Goal: Download file/media

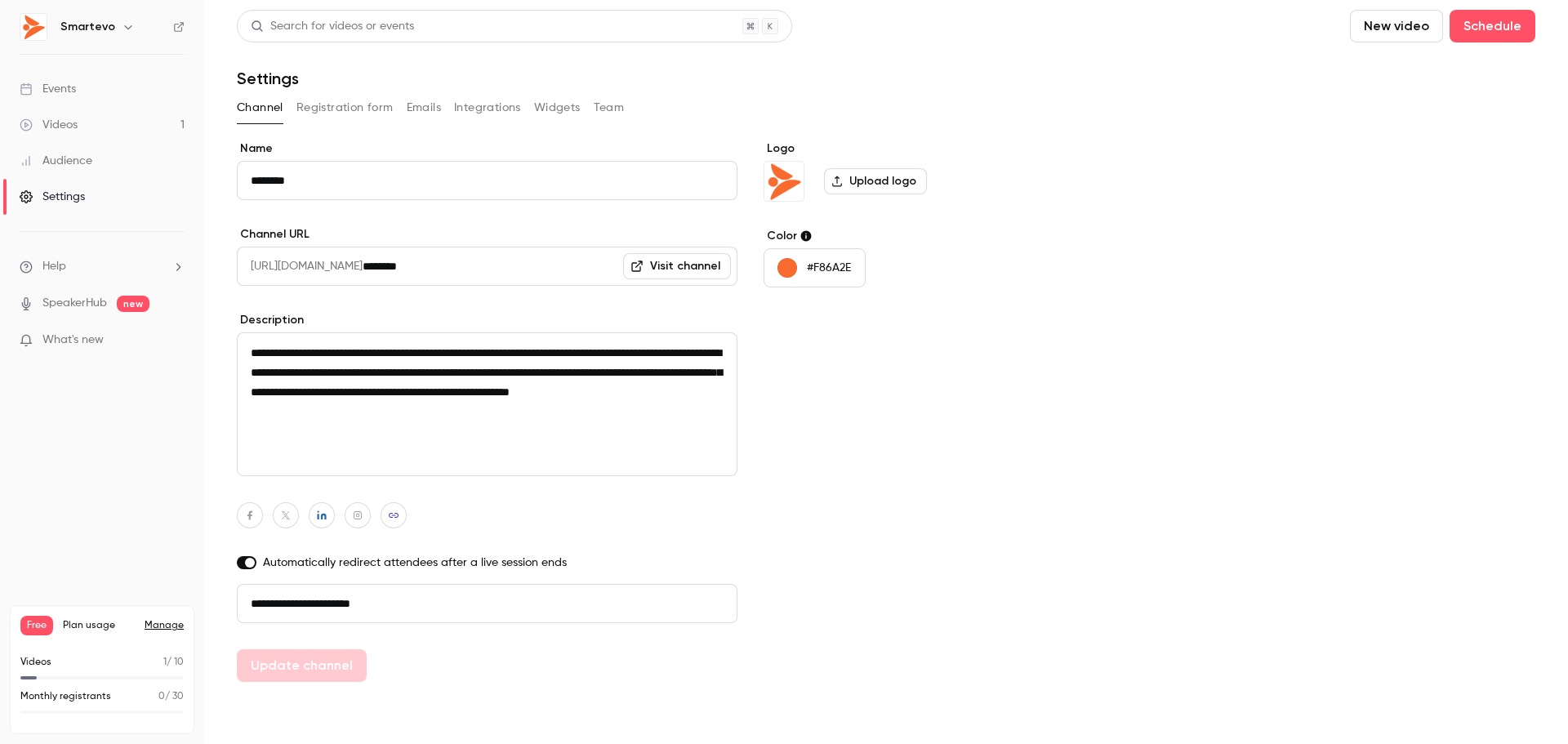
click at [119, 126] on link "Videos 1" at bounding box center [102, 125] width 204 height 36
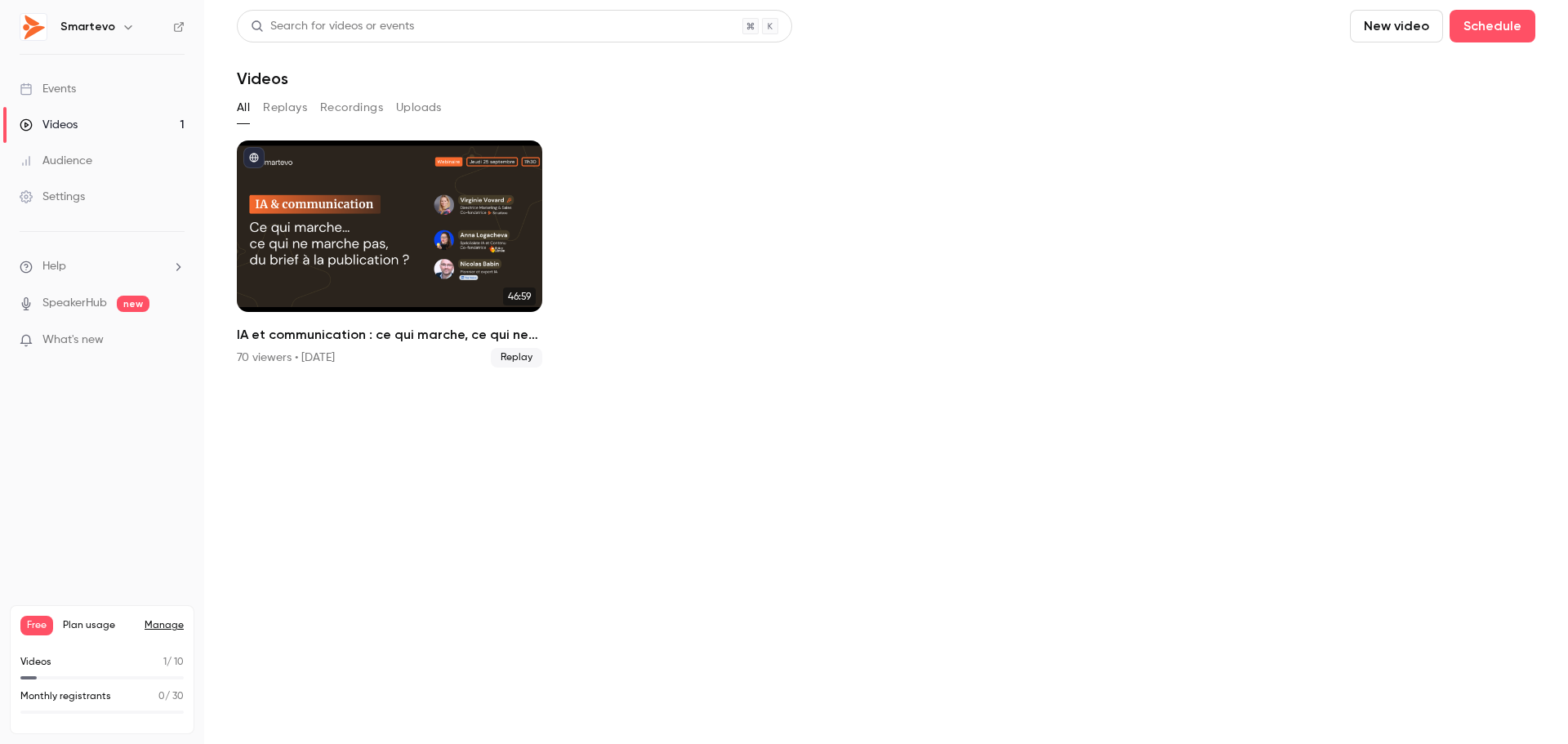
click at [292, 112] on button "Replays" at bounding box center [285, 108] width 44 height 26
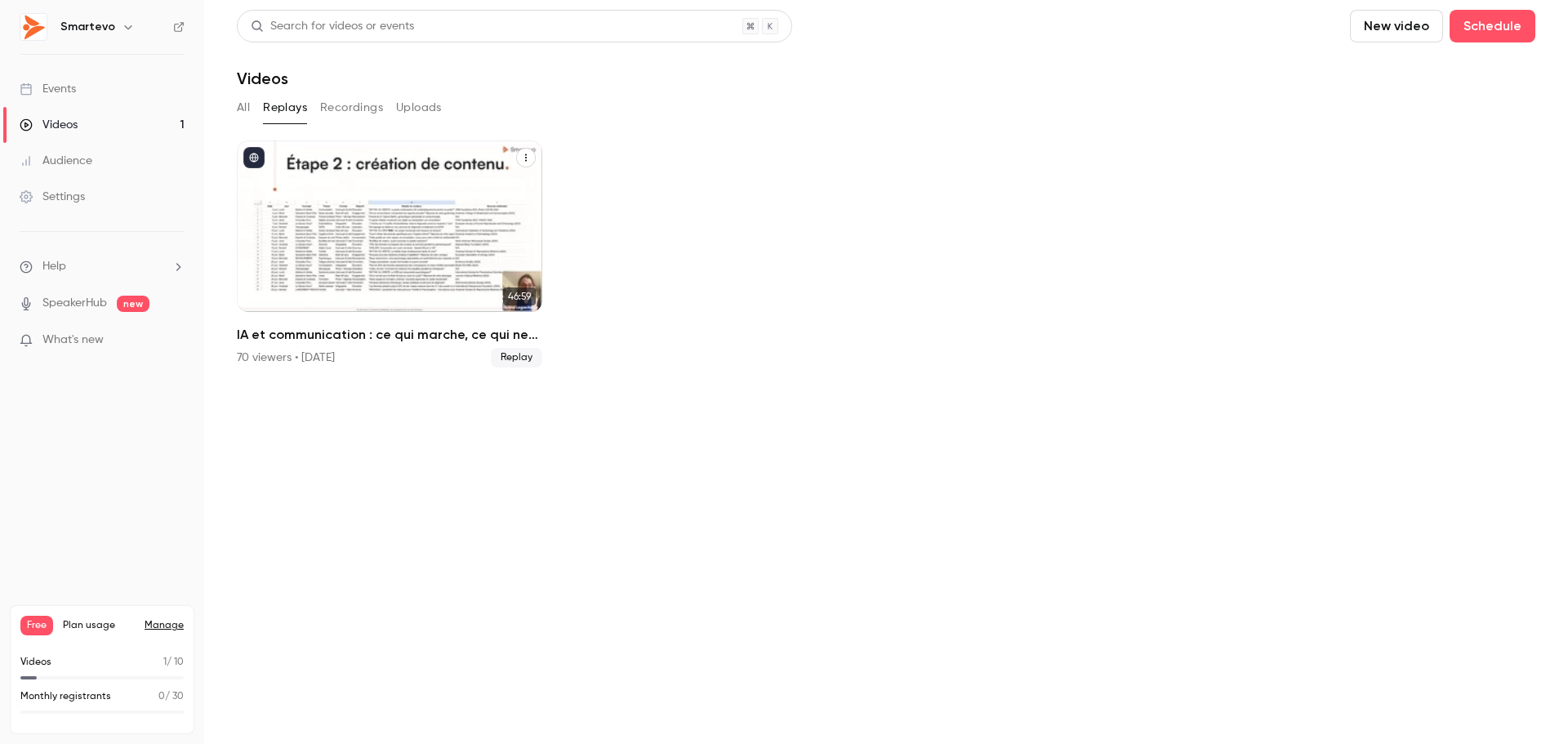
click at [438, 183] on div "IA et communication : ce qui marche, ce qui ne marche pas...du brief à la publi…" at bounding box center [389, 226] width 305 height 171
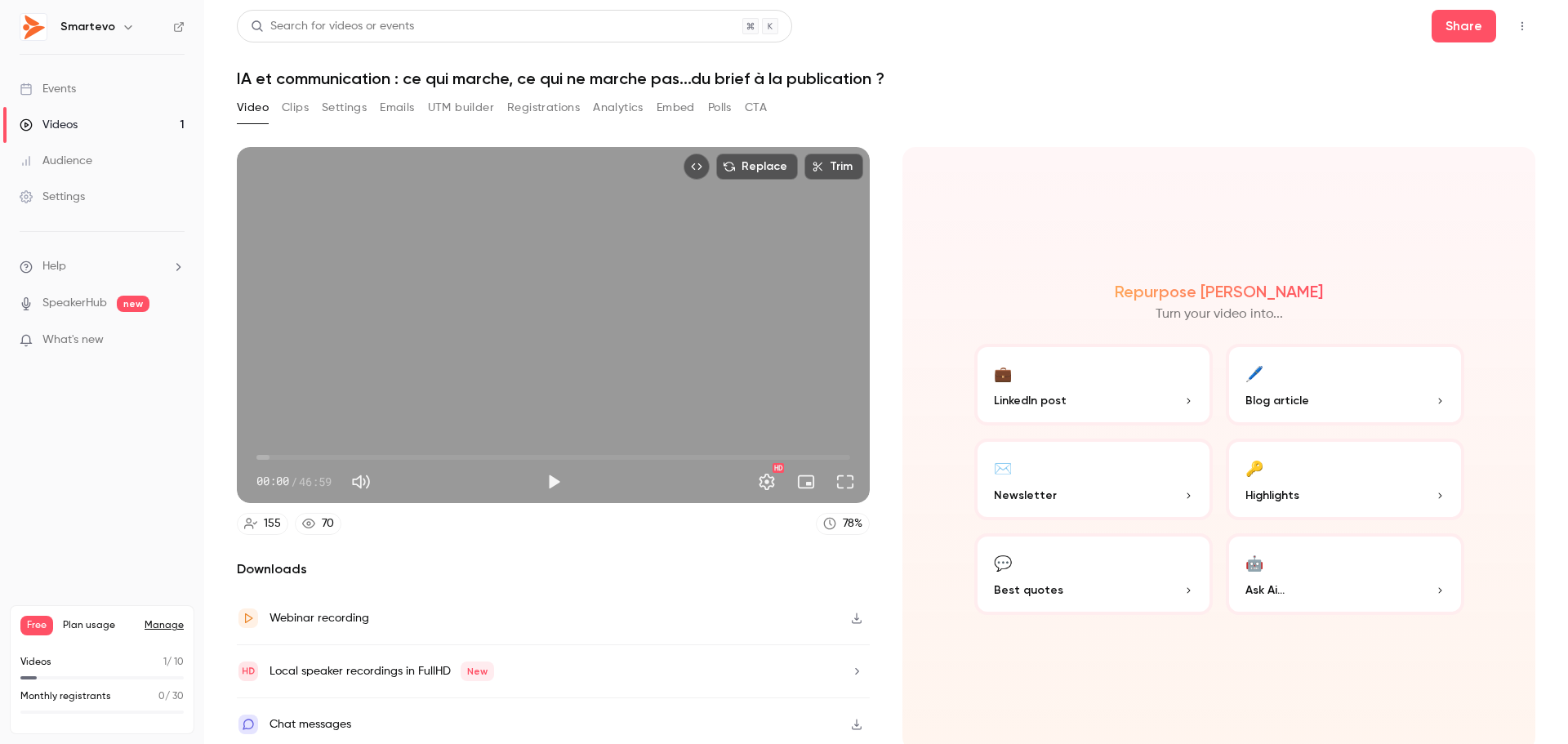
drag, startPoint x: 725, startPoint y: 388, endPoint x: 690, endPoint y: 352, distance: 50.2
click at [690, 352] on div "Replace Trim 00:00 00:00 / 46:59 HD" at bounding box center [554, 325] width 633 height 356
click at [548, 477] on button "Pause" at bounding box center [554, 482] width 33 height 33
type input "***"
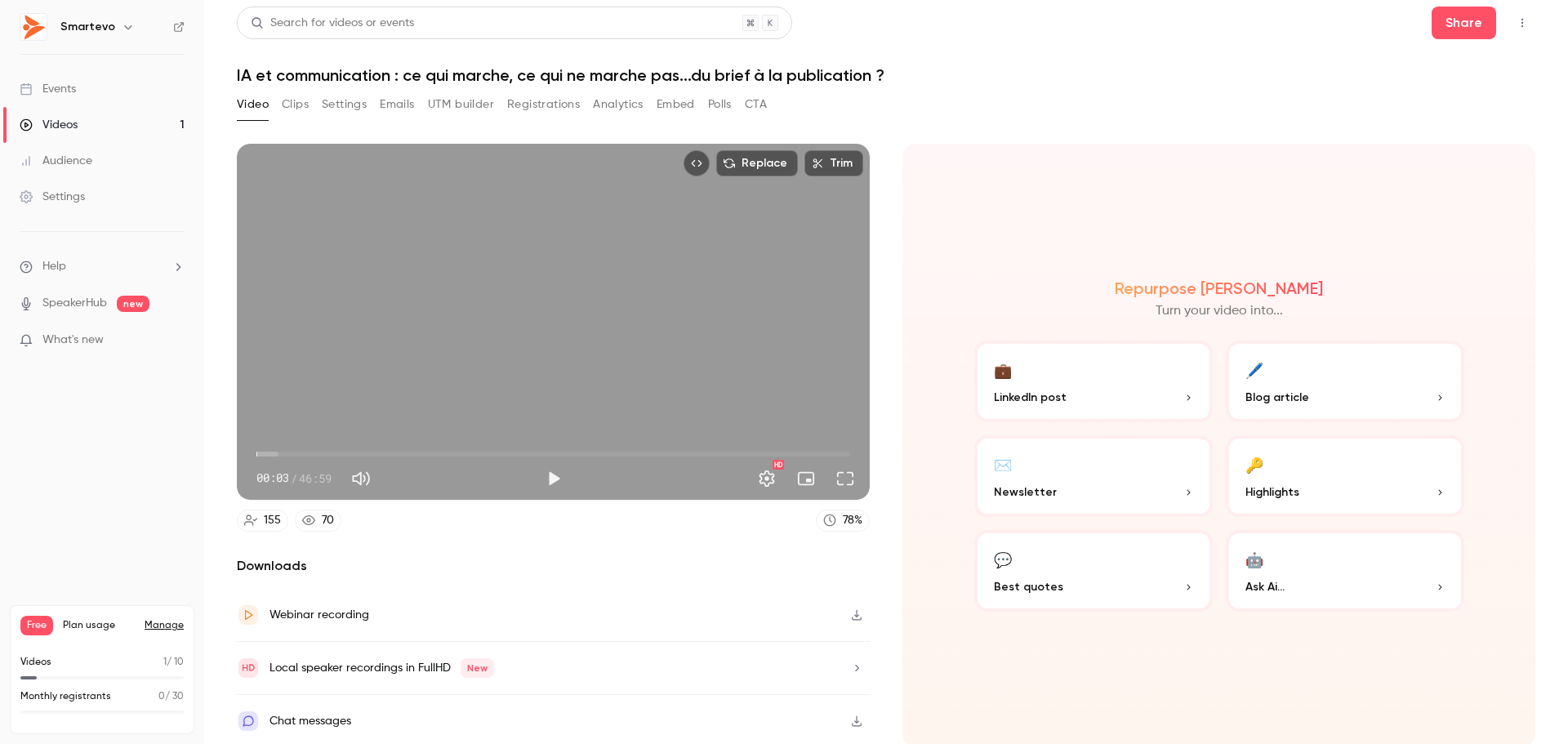
click at [852, 612] on icon "button" at bounding box center [856, 615] width 10 height 10
click at [543, 103] on button "Registrations" at bounding box center [543, 105] width 73 height 26
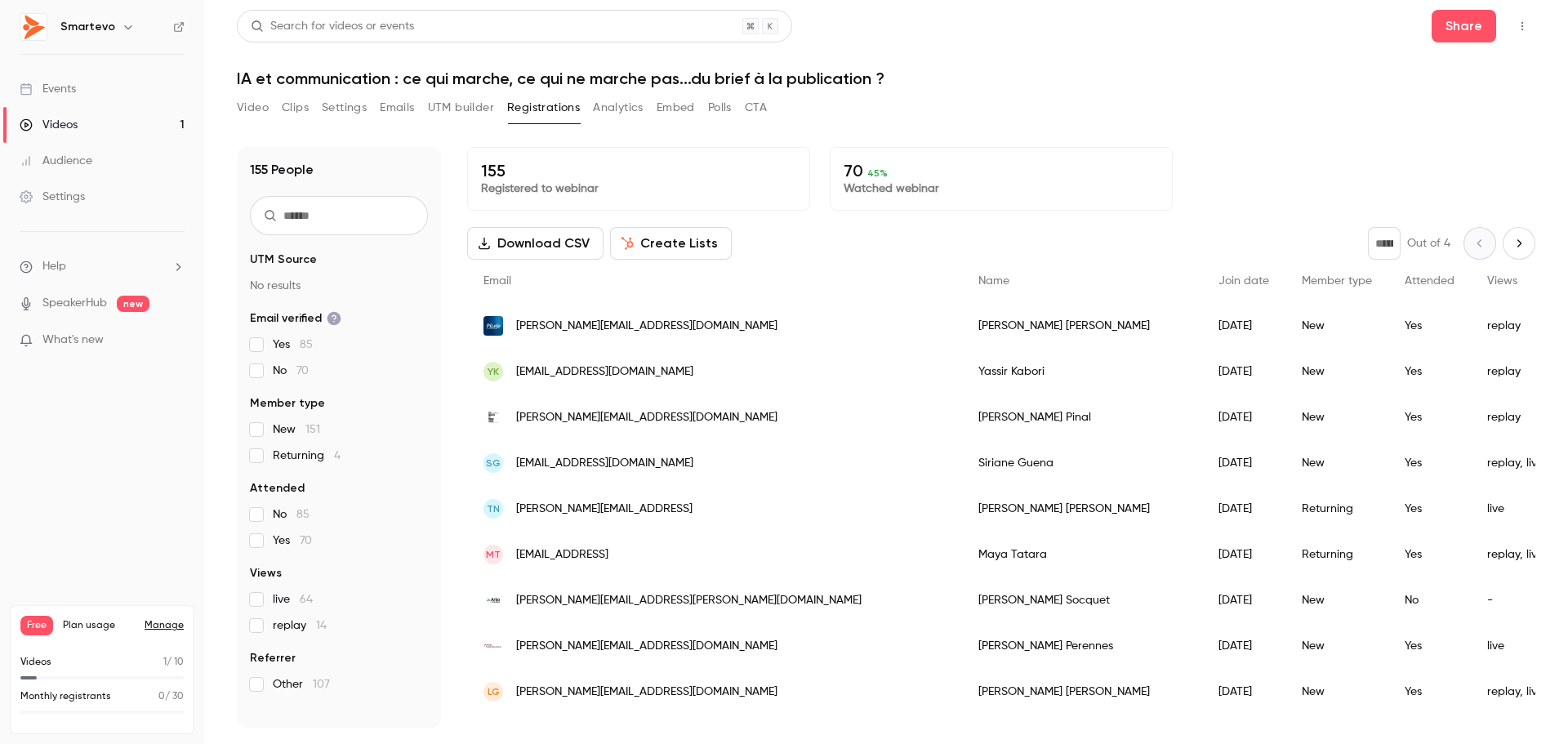
click at [562, 243] on button "Download CSV" at bounding box center [535, 243] width 137 height 33
